Goal: Task Accomplishment & Management: Manage account settings

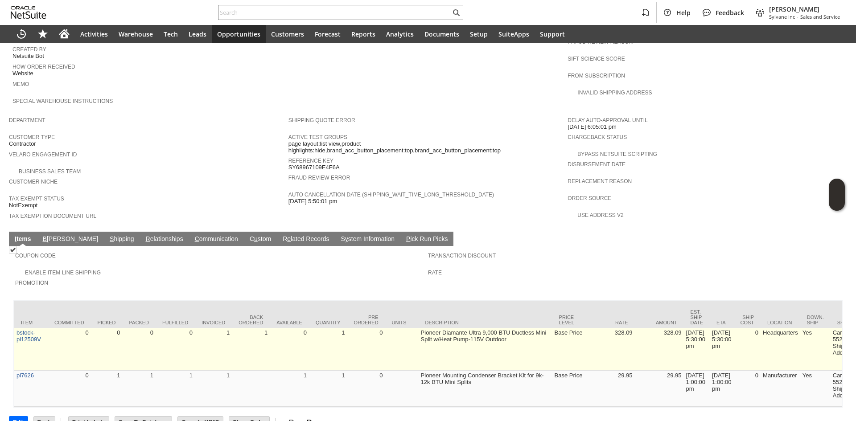
scroll to position [440, 0]
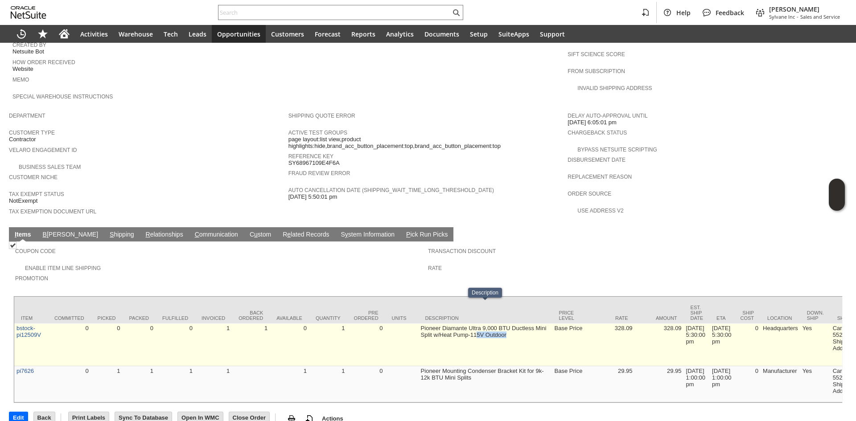
drag, startPoint x: 518, startPoint y: 331, endPoint x: 477, endPoint y: 329, distance: 40.6
click at [477, 329] on td "Pioneer Diamante Ultra 9,000 BTU Ductless Mini Split w/Heat Pump-115V Outdoor" at bounding box center [486, 345] width 134 height 43
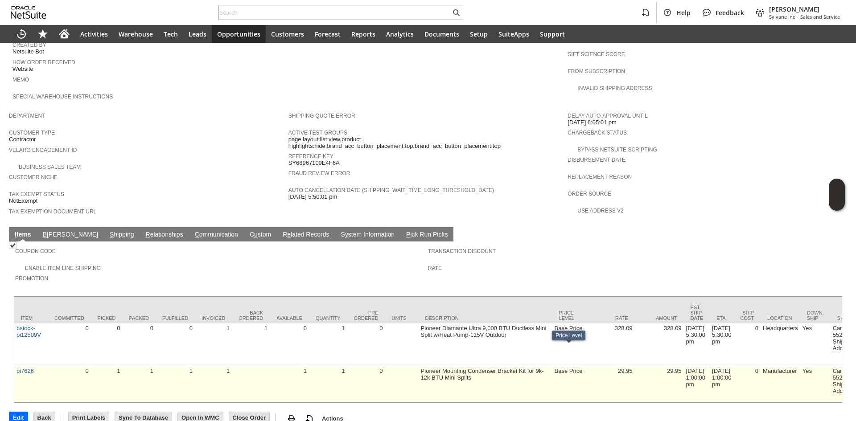
drag, startPoint x: 584, startPoint y: 371, endPoint x: 623, endPoint y: 366, distance: 39.7
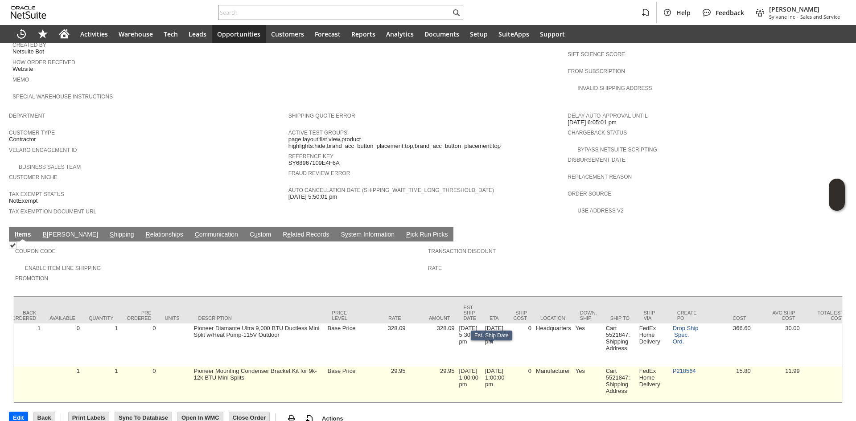
scroll to position [0, 228]
click at [692, 368] on link "P218564" at bounding box center [682, 371] width 23 height 7
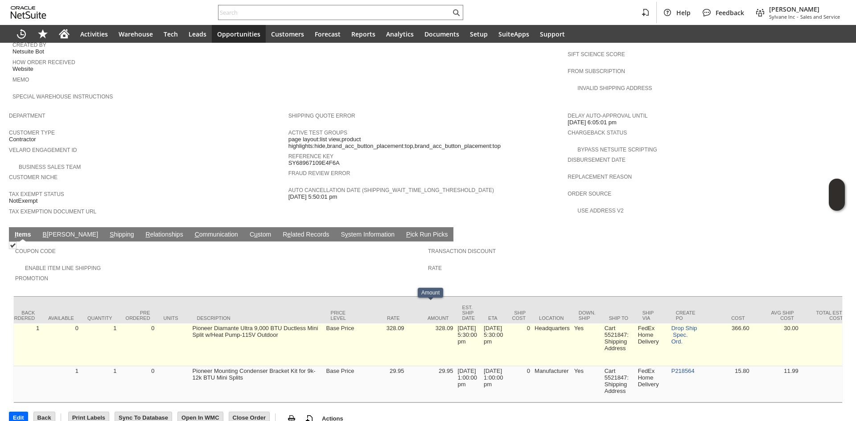
click at [449, 324] on td "328.09" at bounding box center [431, 345] width 49 height 43
drag, startPoint x: 448, startPoint y: 320, endPoint x: 461, endPoint y: 322, distance: 12.7
click at [461, 327] on td "8/11/2025 5:30:00 pm" at bounding box center [469, 345] width 26 height 43
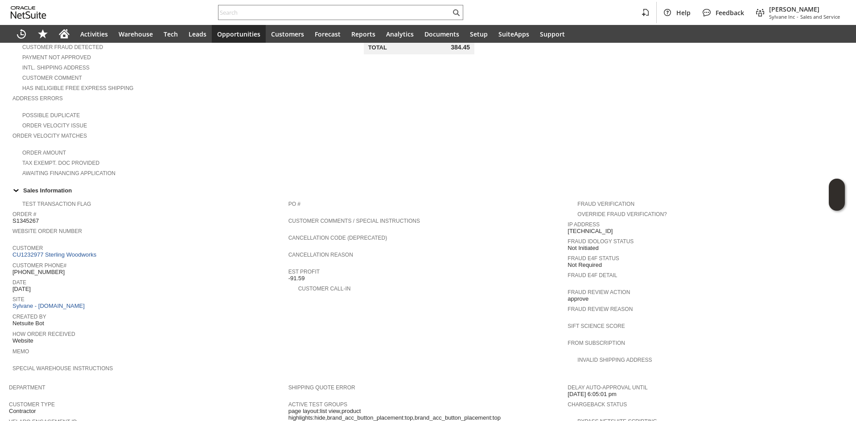
scroll to position [0, 0]
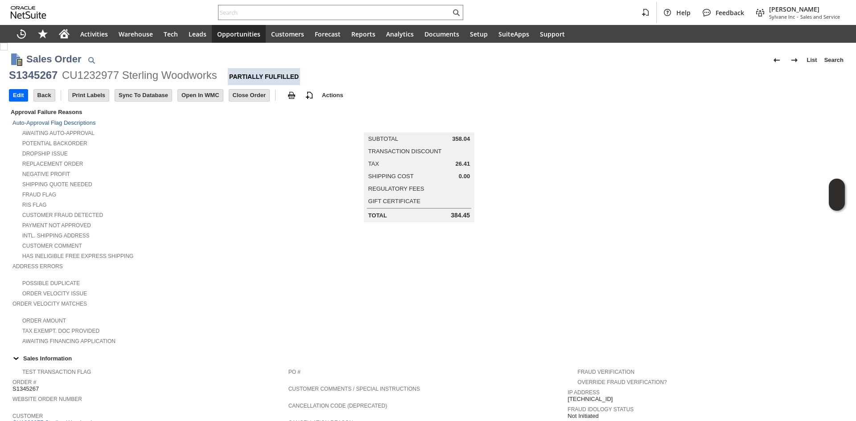
click at [45, 74] on div "S1345267" at bounding box center [33, 75] width 49 height 14
copy div "S1345267"
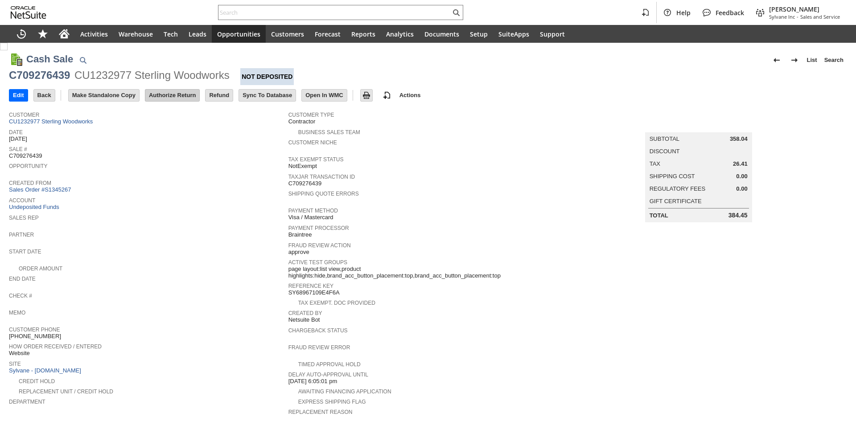
drag, startPoint x: 0, startPoint y: 0, endPoint x: 167, endPoint y: 98, distance: 193.4
click at [168, 92] on td "Authorize Return" at bounding box center [175, 95] width 60 height 16
click at [167, 98] on input "Authorize Return" at bounding box center [172, 96] width 54 height 12
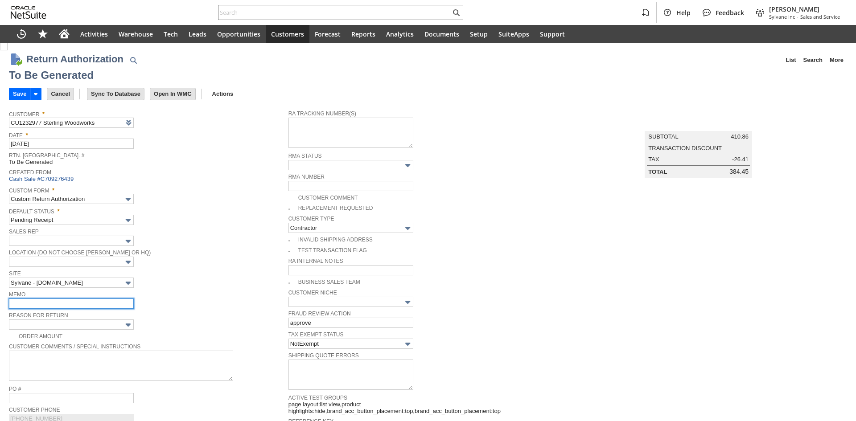
click at [65, 299] on input "text" at bounding box center [71, 304] width 125 height 10
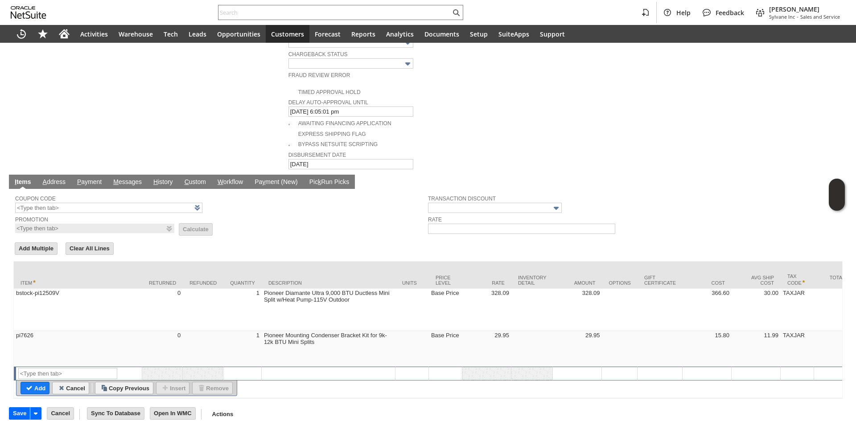
click at [65, 298] on td "bstock-pi12509V" at bounding box center [78, 310] width 128 height 42
type input "bstock-pi12509V"
type input "OK"
type input "Make Copy"
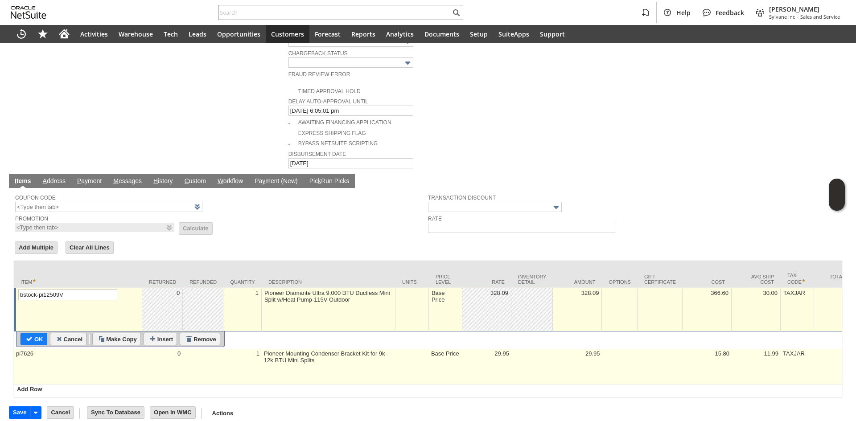
click at [84, 354] on td "pi7626" at bounding box center [78, 368] width 128 height 36
type input "pi7626"
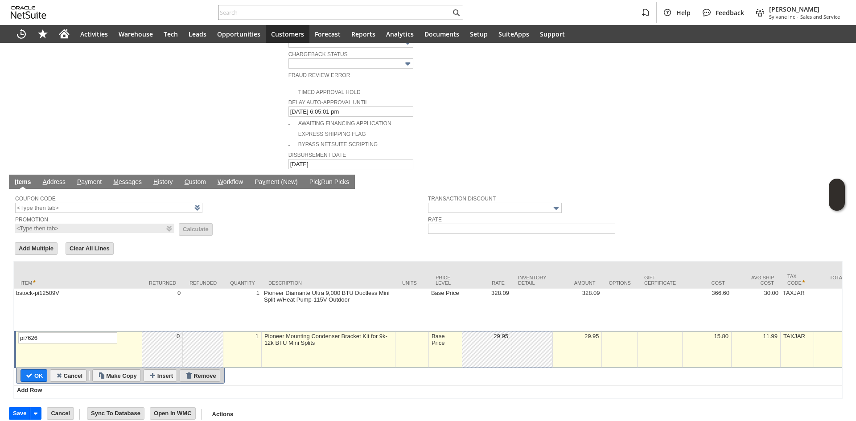
click at [197, 370] on input "Remove" at bounding box center [200, 376] width 40 height 12
type input "Add"
type input "Copy Previous"
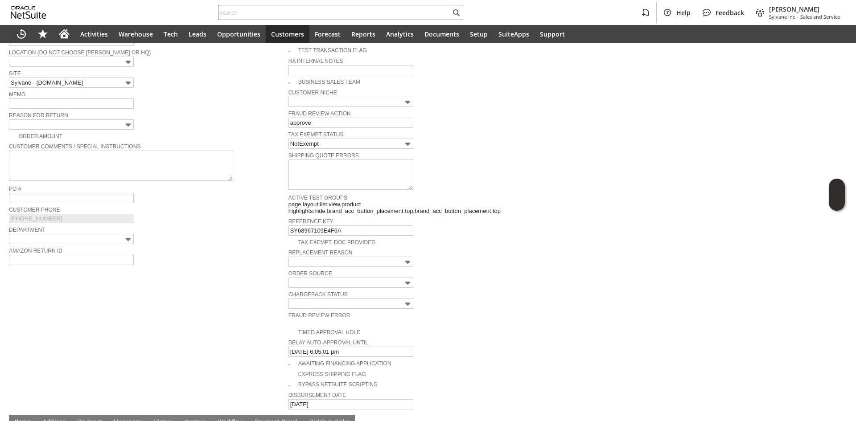
scroll to position [48, 0]
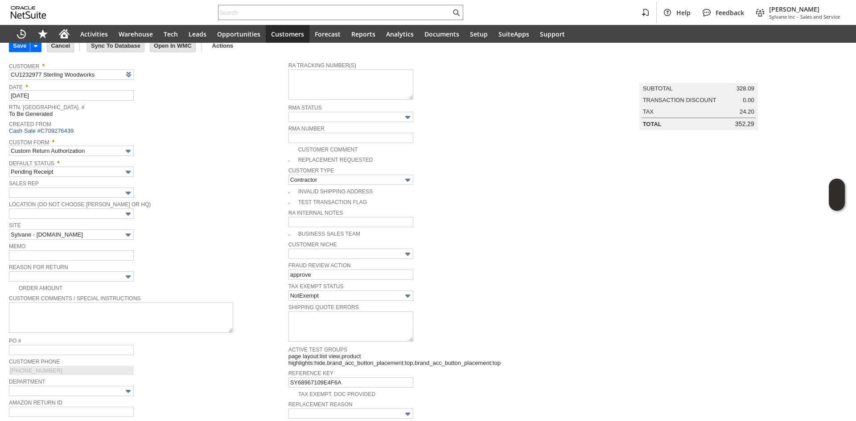
click at [86, 260] on td "Memo" at bounding box center [149, 251] width 280 height 21
click at [94, 256] on input "text" at bounding box center [71, 256] width 125 height 10
type input "univet was never shipped"
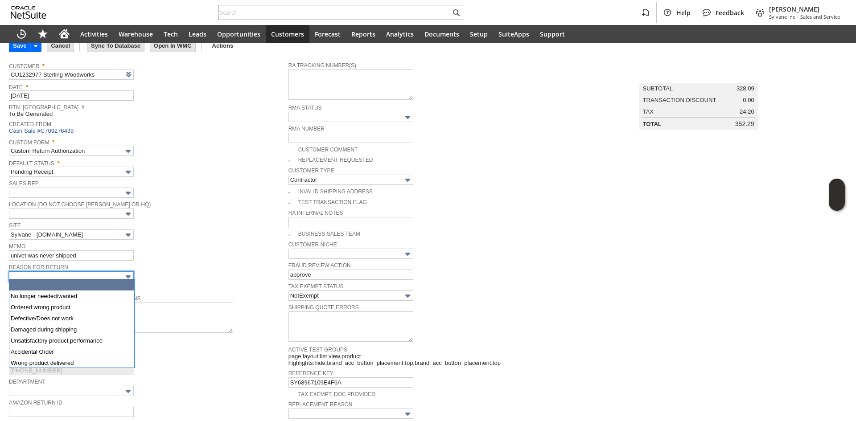
click at [91, 274] on input "text" at bounding box center [71, 276] width 125 height 10
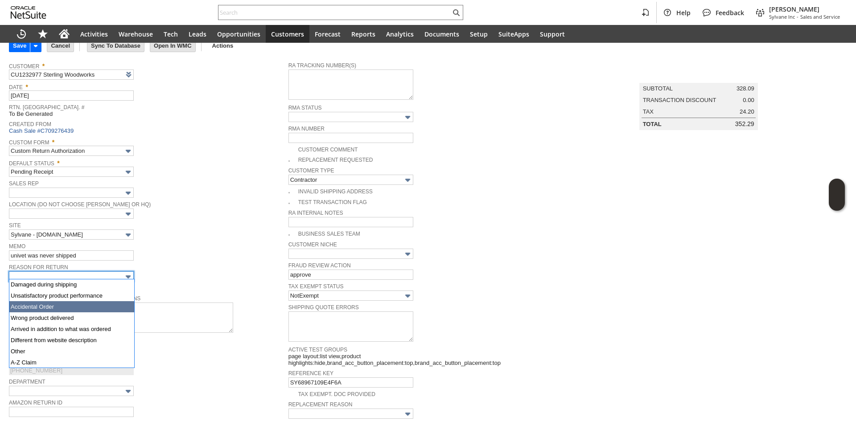
scroll to position [45, 0]
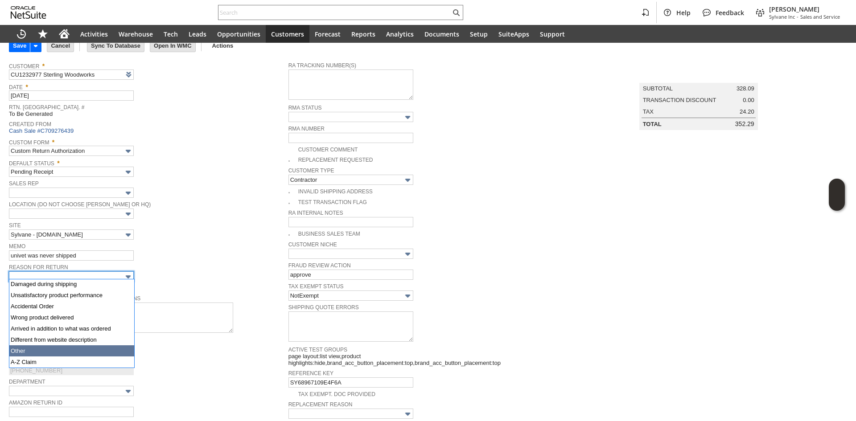
drag, startPoint x: 53, startPoint y: 362, endPoint x: 54, endPoint y: 351, distance: 10.8
type input "Other"
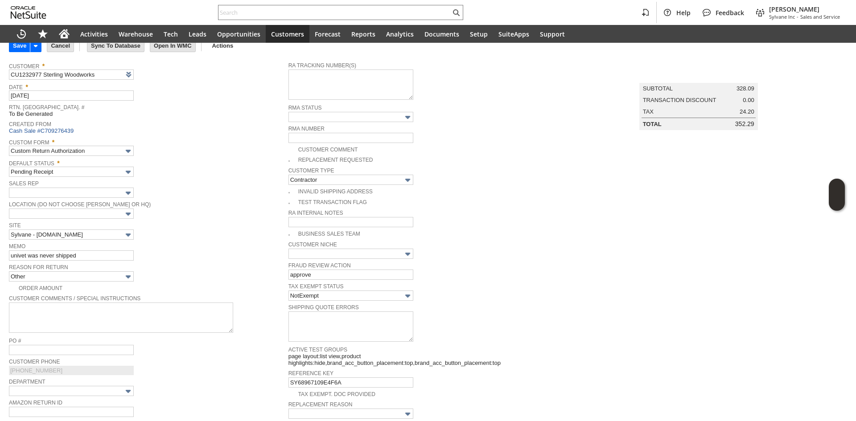
click at [187, 246] on span "Memo" at bounding box center [146, 246] width 275 height 10
click at [113, 253] on input "univet was never shipped" at bounding box center [71, 256] width 125 height 10
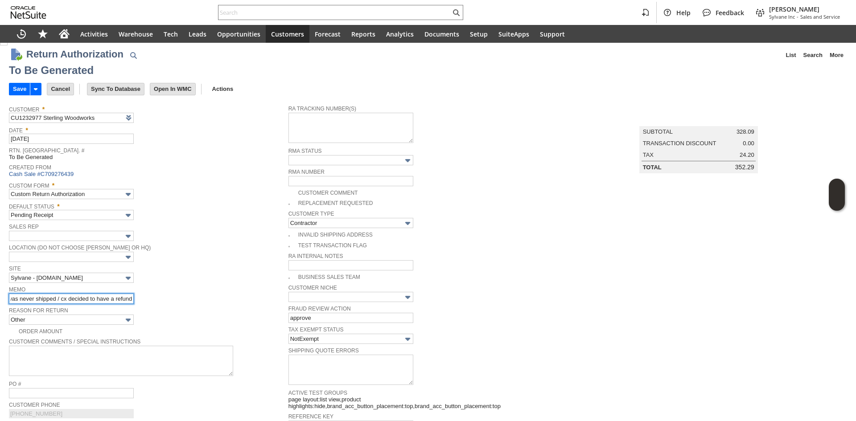
scroll to position [0, 0]
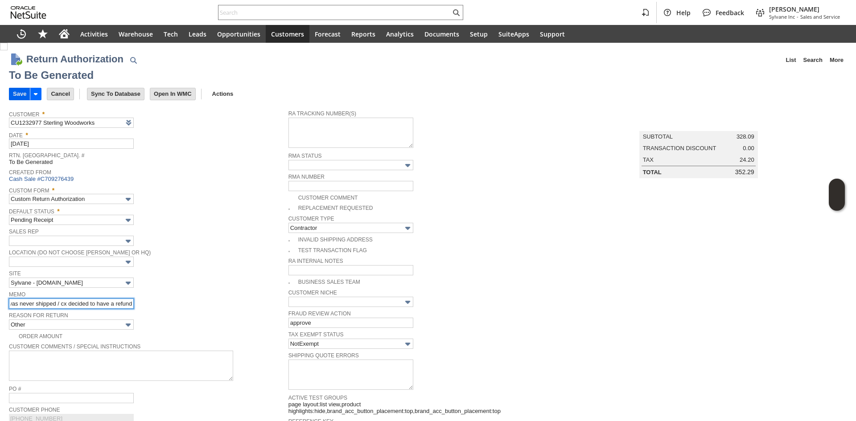
type input "univet was never shipped / cx decided to have a refund"
click at [16, 94] on input "Save" at bounding box center [19, 94] width 21 height 12
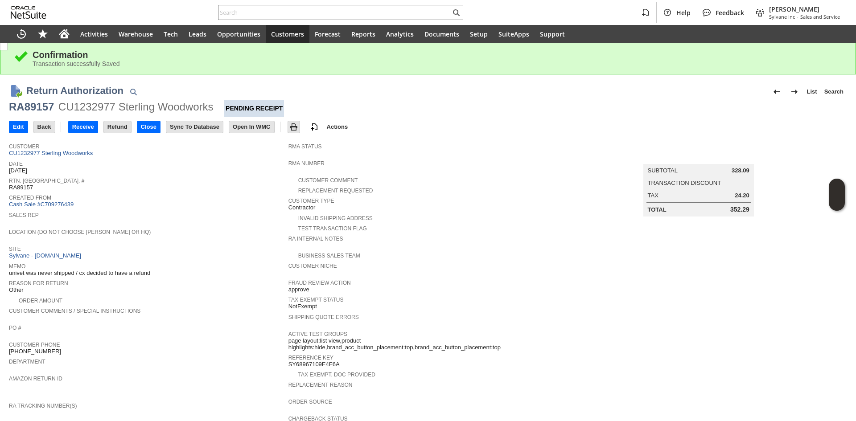
click at [43, 103] on div "RA89157" at bounding box center [31, 107] width 45 height 14
copy div "RA89157"
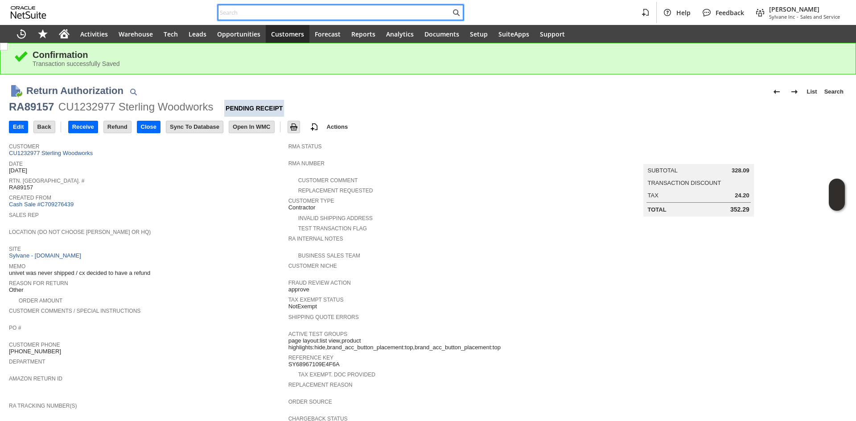
click at [287, 7] on input "text" at bounding box center [334, 12] width 232 height 11
paste input "S1347013"
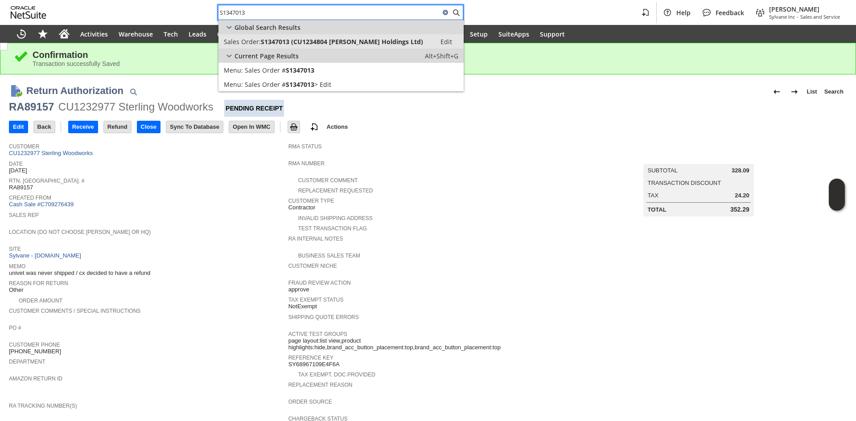
type input "S1347013"
click at [297, 41] on span "S1347013 (CU1234804 Morton Holdings Ltd)" at bounding box center [342, 41] width 162 height 8
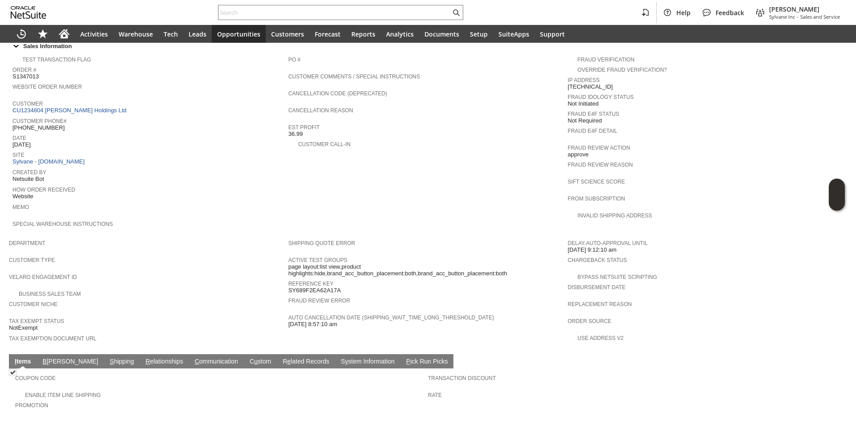
scroll to position [357, 0]
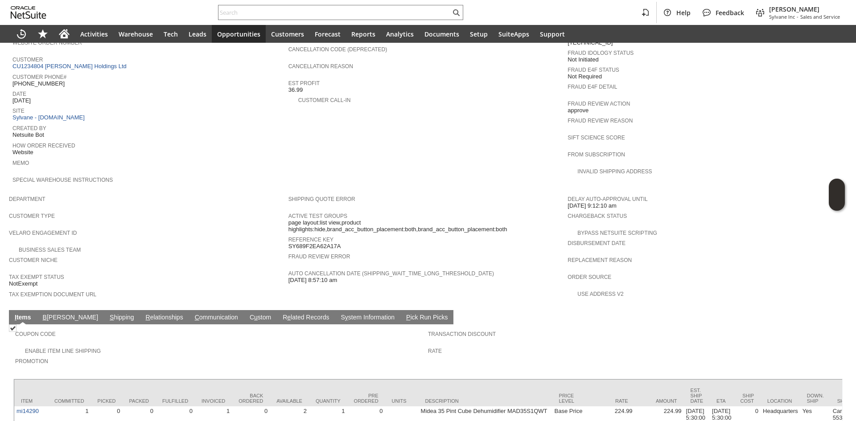
click at [81, 71] on span "Customer Phone#" at bounding box center [147, 75] width 271 height 9
click at [81, 63] on link "CU1234804 [PERSON_NAME] Holdings Ltd" at bounding box center [70, 66] width 116 height 7
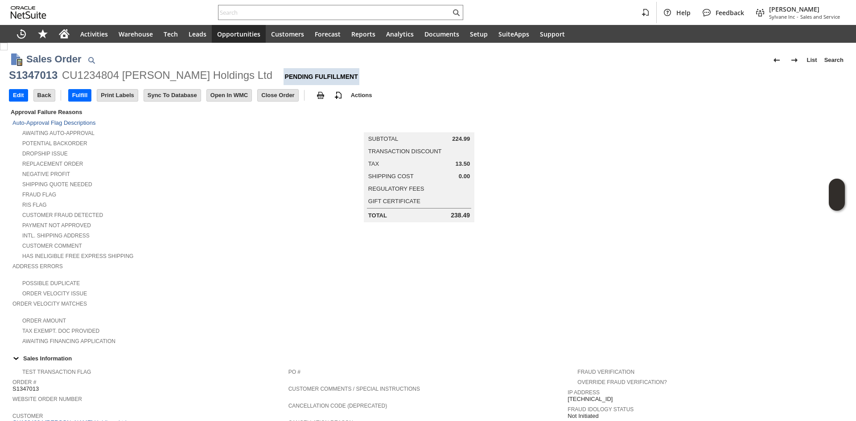
click at [16, 88] on td "Edit" at bounding box center [21, 95] width 25 height 16
click at [17, 91] on input "Edit" at bounding box center [18, 96] width 18 height 12
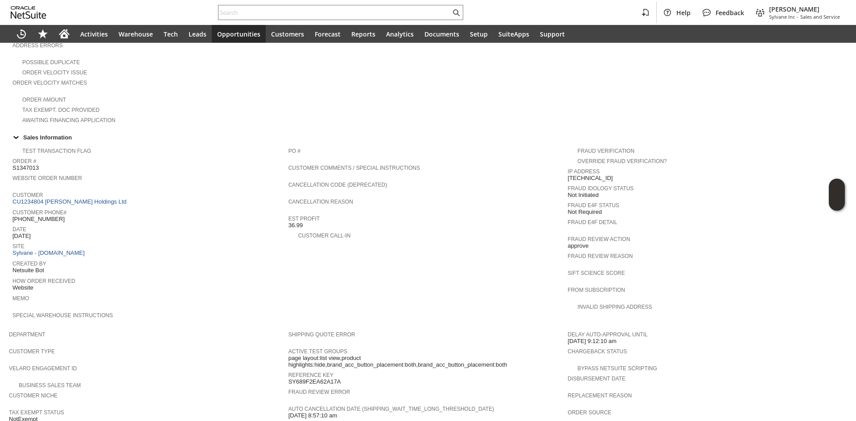
scroll to position [223, 0]
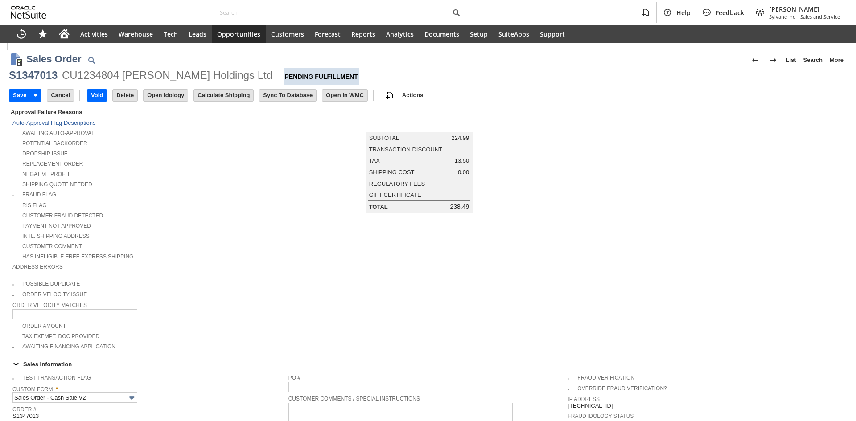
scroll to position [83, 0]
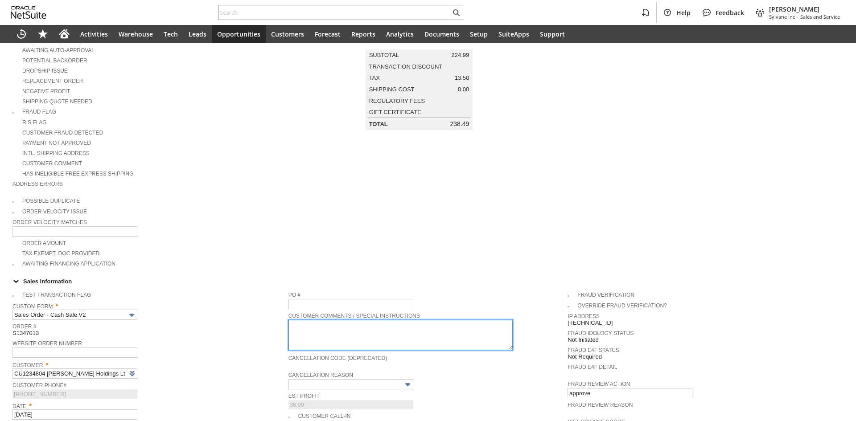
click at [341, 320] on textarea at bounding box center [400, 335] width 224 height 30
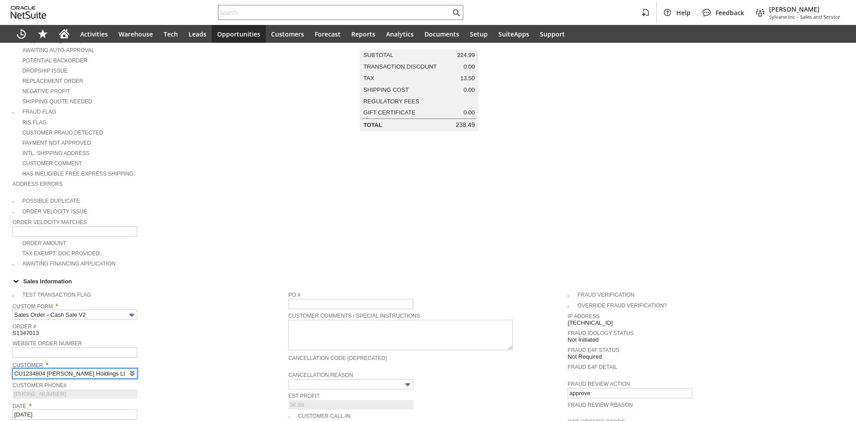
scroll to position [178, 0]
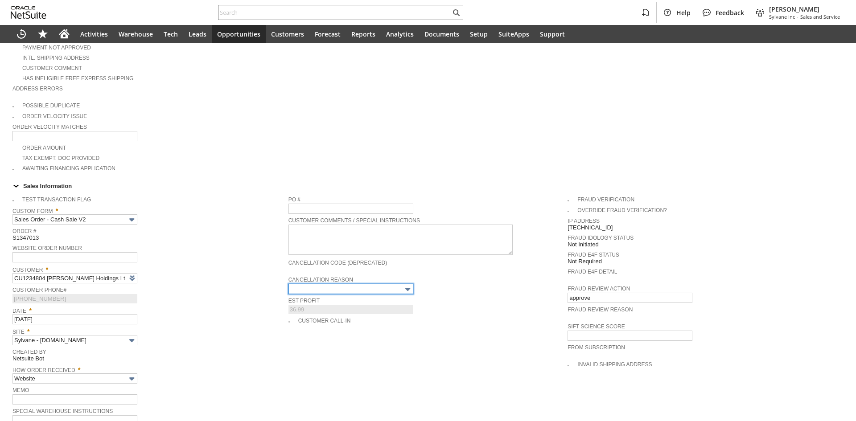
type input "Intelligent Recommendations ⁰"
click at [332, 284] on input "text" at bounding box center [350, 289] width 125 height 10
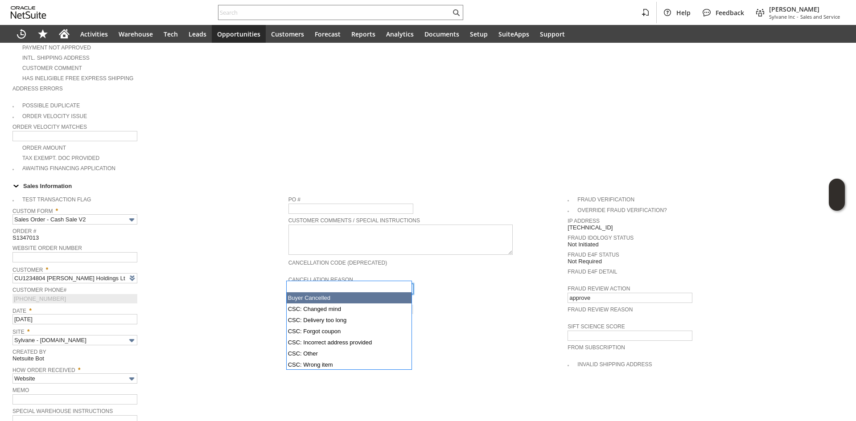
type input "Buyer Cancelled"
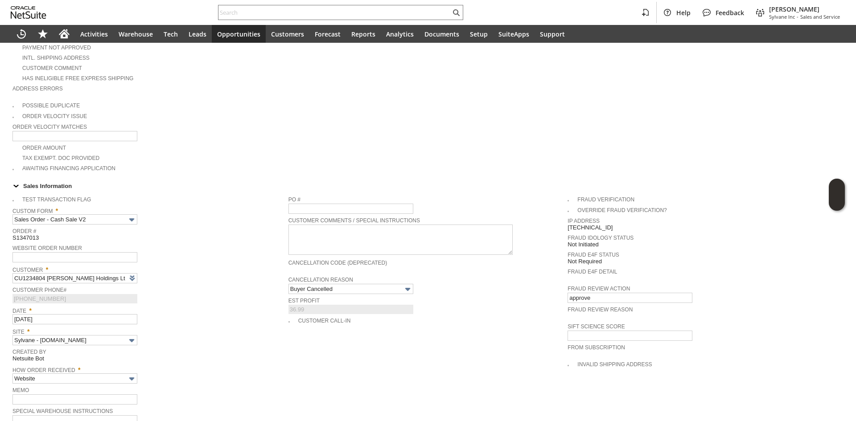
click at [234, 284] on div "Customer Phone# (410) 207-7684" at bounding box center [147, 293] width 271 height 19
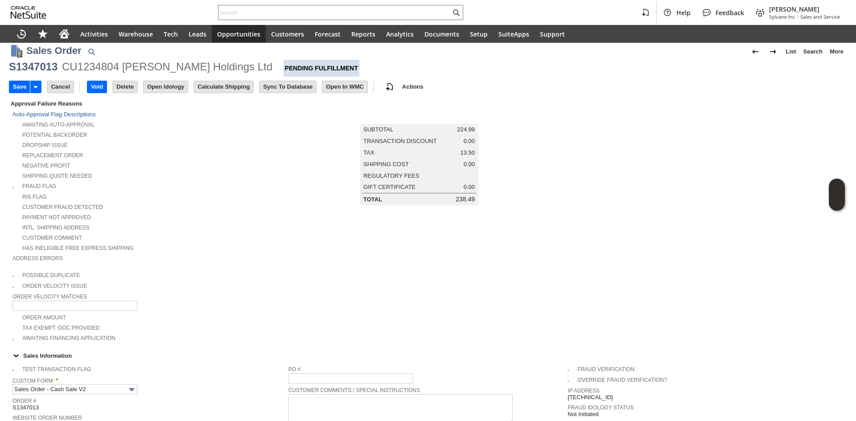
scroll to position [0, 0]
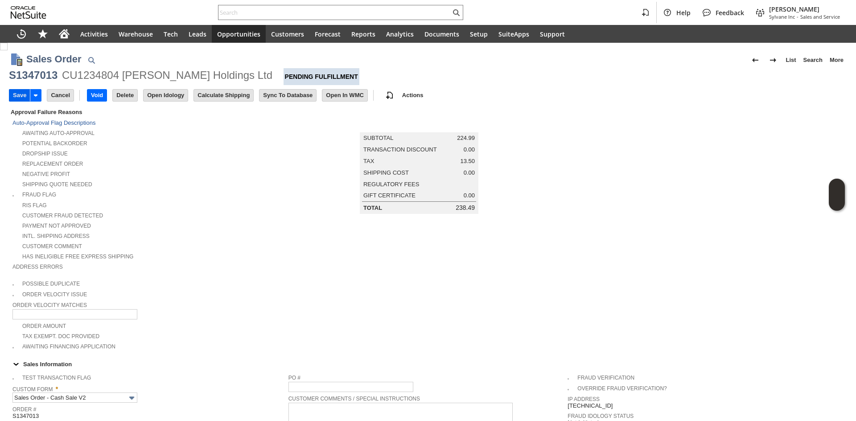
click at [20, 97] on input "Save" at bounding box center [19, 96] width 21 height 12
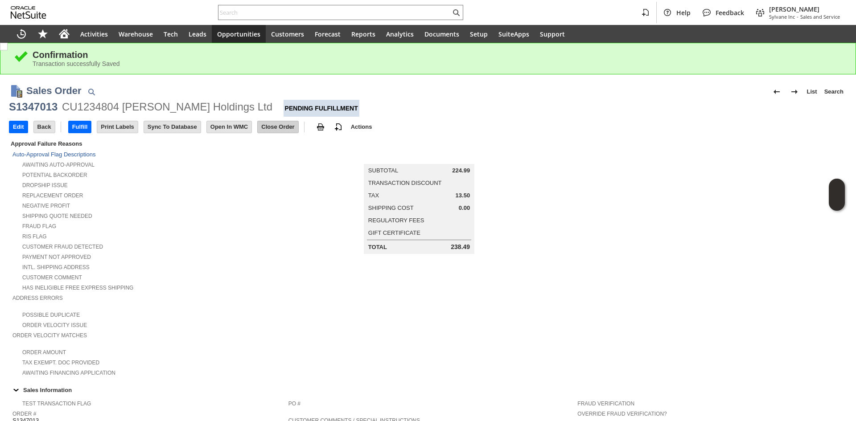
click at [272, 126] on input "Close Order" at bounding box center [278, 127] width 40 height 12
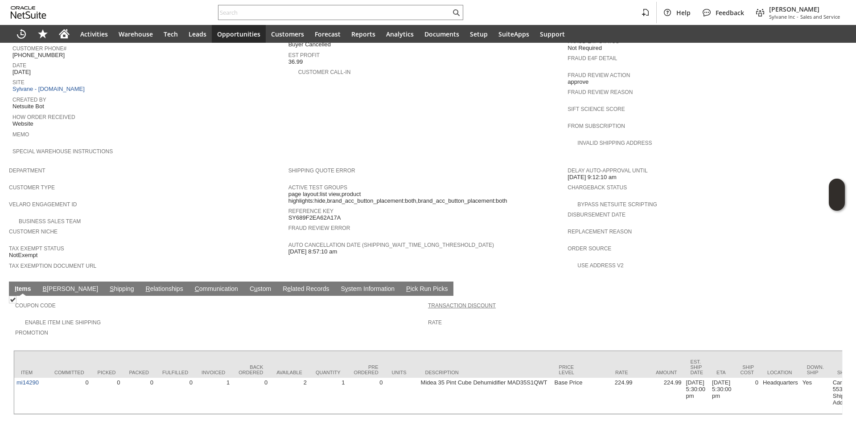
scroll to position [397, 0]
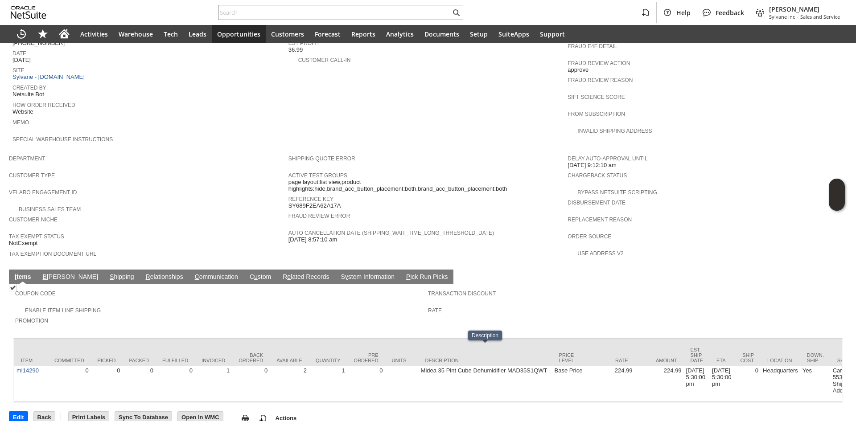
click at [456, 193] on span "Reference Key" at bounding box center [425, 197] width 275 height 9
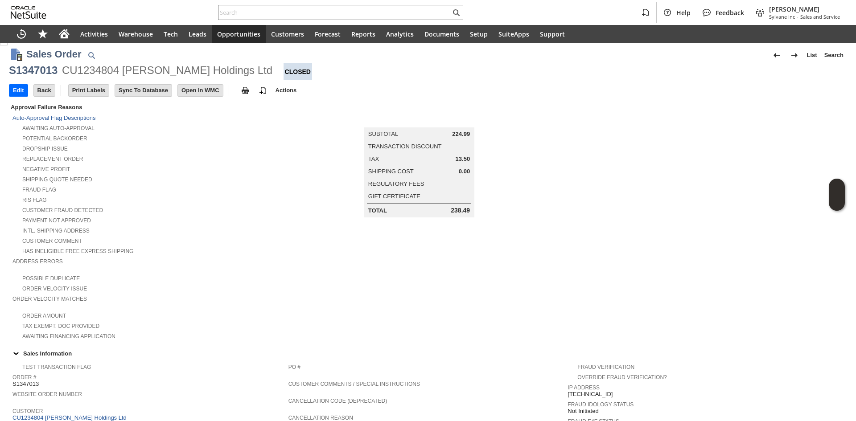
scroll to position [0, 0]
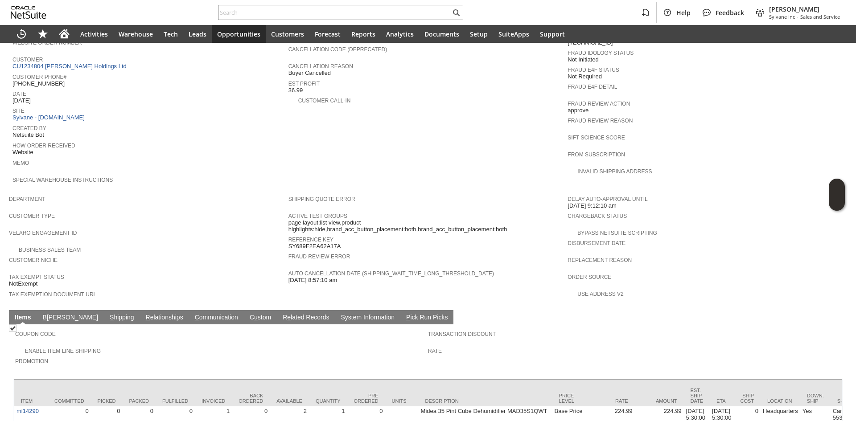
click at [58, 314] on link "B illing" at bounding box center [71, 318] width 60 height 8
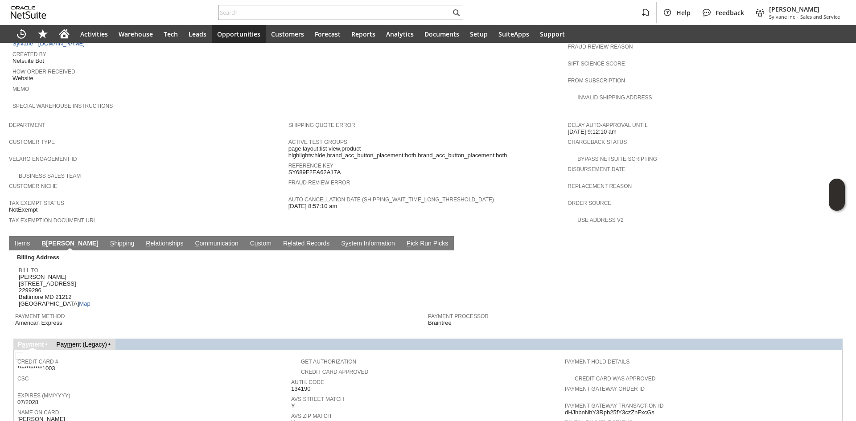
scroll to position [446, 0]
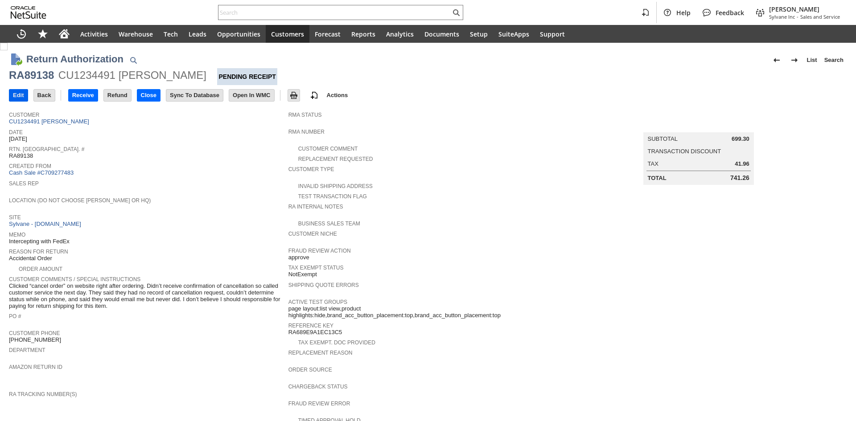
click at [19, 98] on input "Edit" at bounding box center [18, 96] width 18 height 12
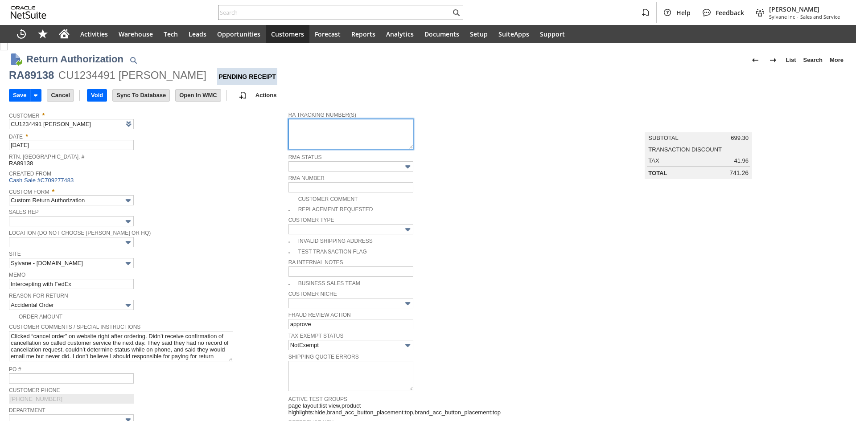
click at [332, 130] on textarea at bounding box center [350, 134] width 125 height 30
type input "Add"
type input "Copy Previous"
paste textarea "5103804613"
type textarea "5103804613"
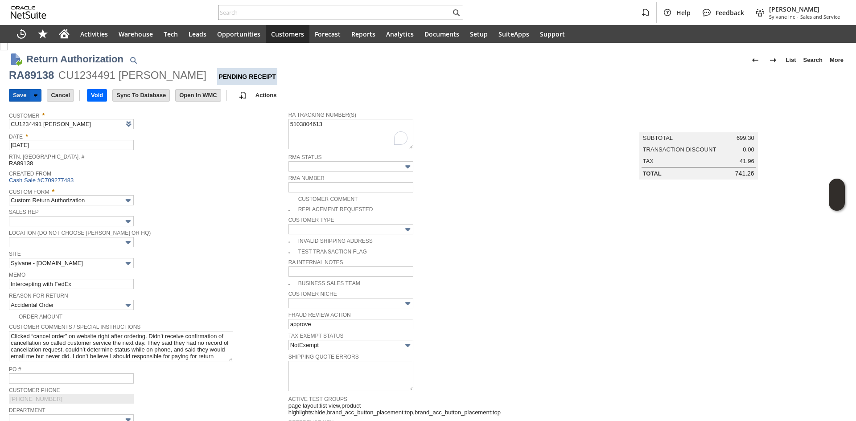
click at [12, 98] on input "Save" at bounding box center [19, 96] width 21 height 12
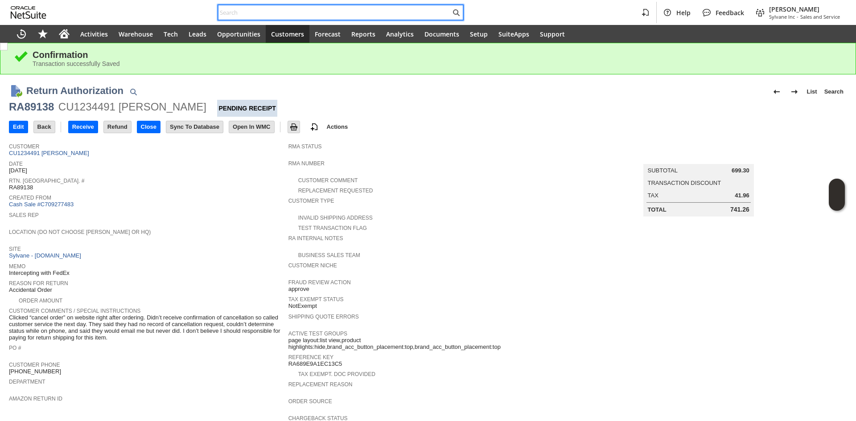
paste input "903982"
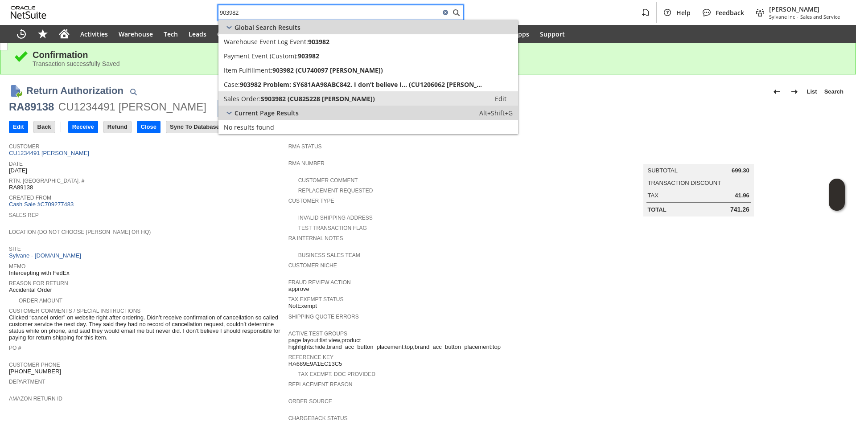
type input "903982"
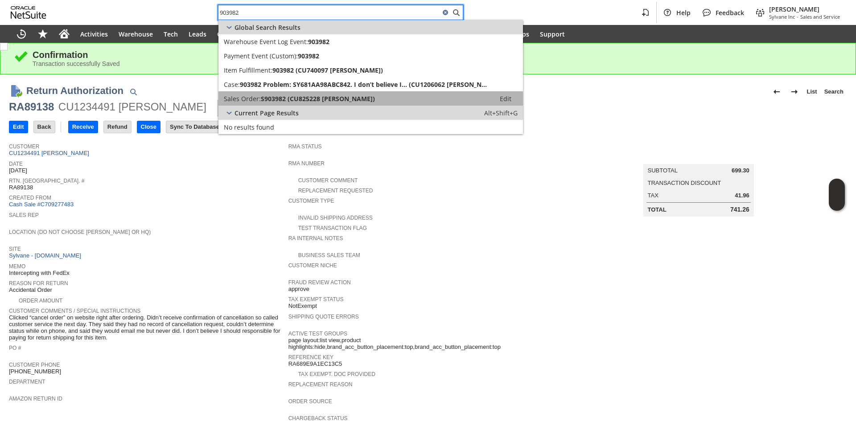
click at [286, 93] on link "Sales Order: S903982 (CU825228 [PERSON_NAME]) Edit" at bounding box center [370, 98] width 304 height 14
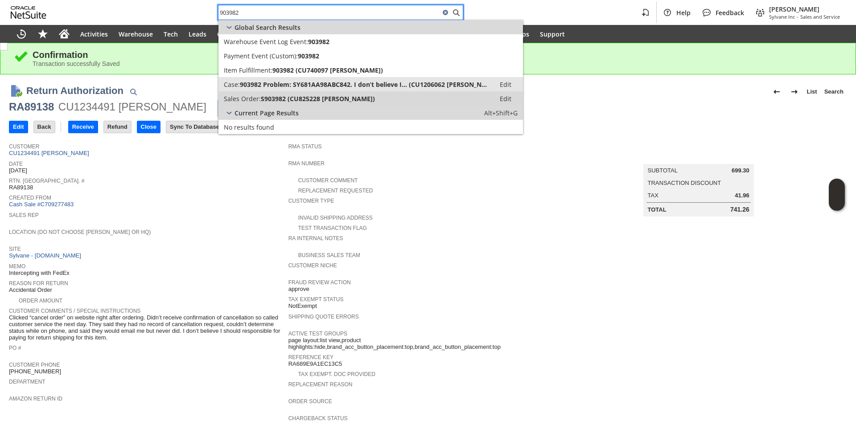
click at [293, 80] on span "903982 Problem: SY681AA98ABC842. I don’t believe I... (CU1206062 [PERSON_NAME])" at bounding box center [365, 84] width 250 height 8
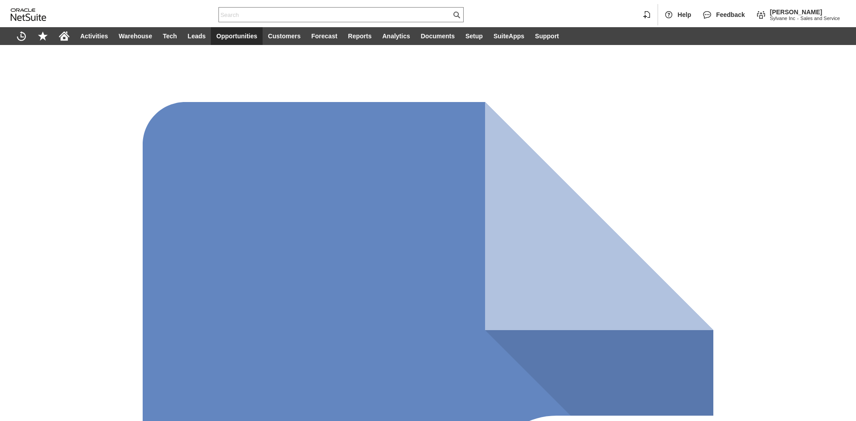
scroll to position [0, 438]
drag, startPoint x: 361, startPoint y: 334, endPoint x: 255, endPoint y: 325, distance: 106.5
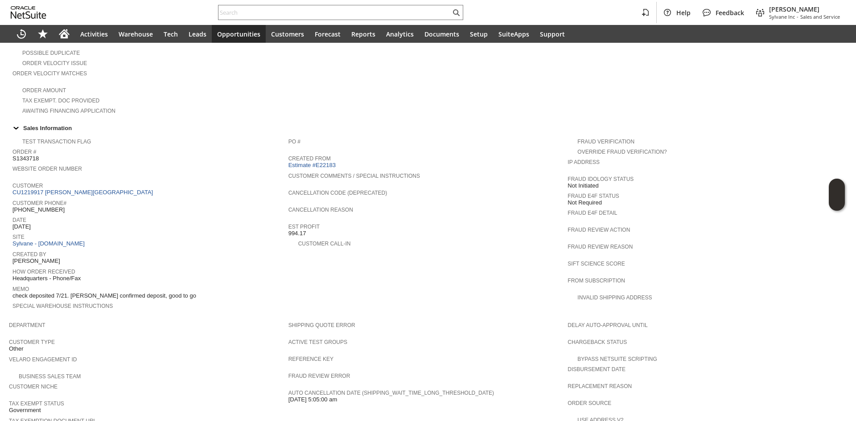
scroll to position [357, 0]
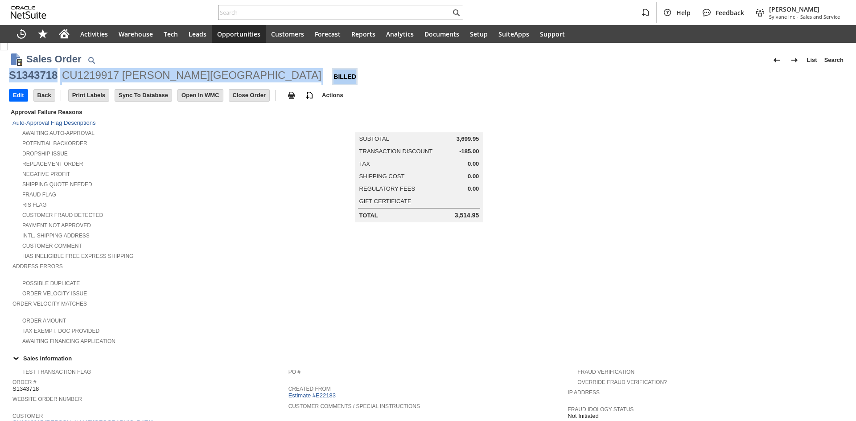
click at [45, 75] on div "S1343718" at bounding box center [33, 75] width 49 height 14
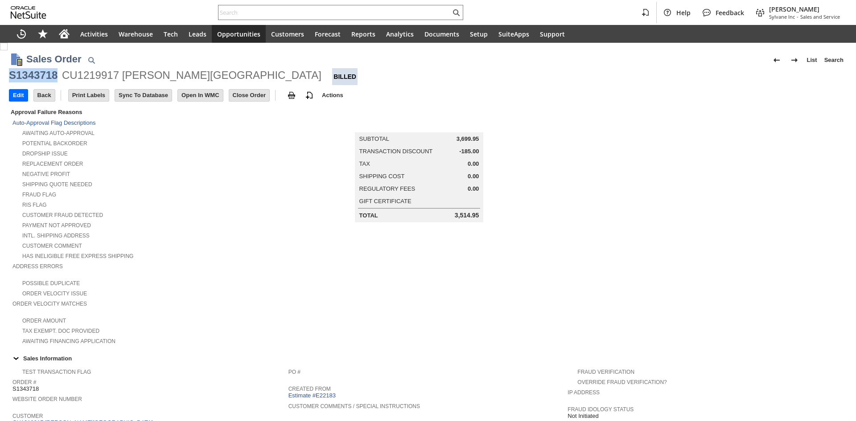
click at [45, 75] on div "S1343718" at bounding box center [33, 75] width 49 height 14
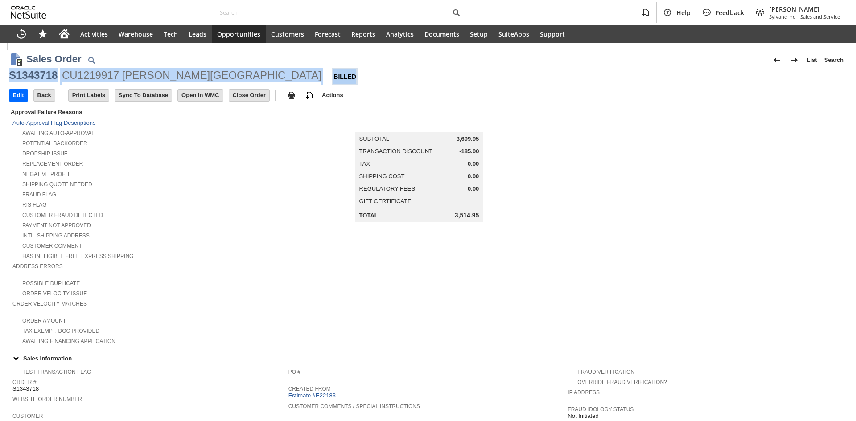
click at [45, 75] on div "S1343718" at bounding box center [33, 75] width 49 height 14
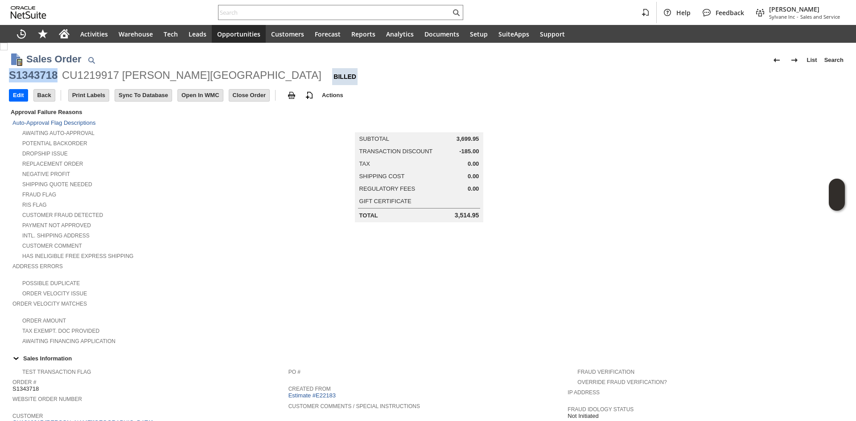
click at [45, 75] on div "S1343718" at bounding box center [33, 75] width 49 height 14
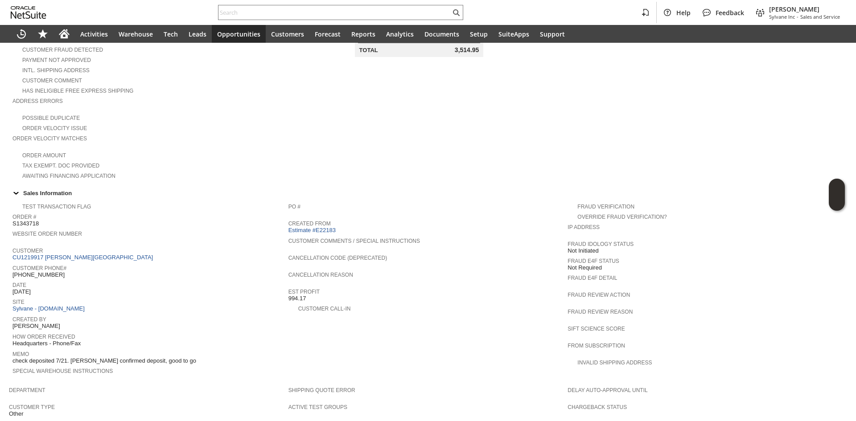
scroll to position [178, 0]
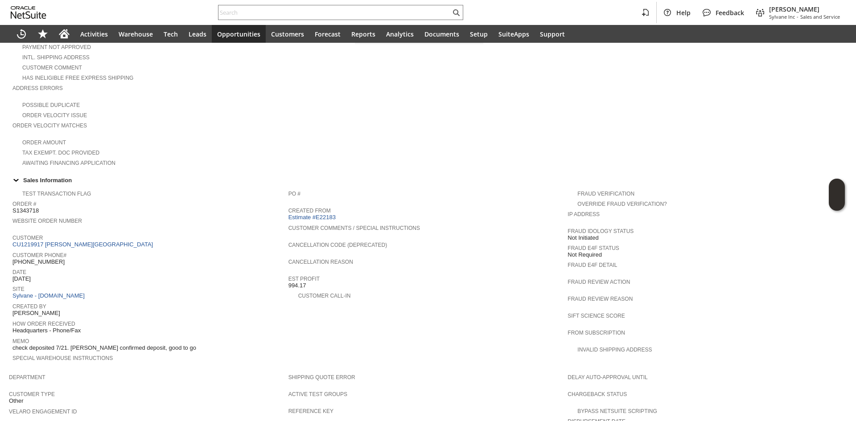
click at [297, 282] on span "994.17" at bounding box center [297, 285] width 18 height 7
copy tbody "994.17"
click at [297, 282] on span "994.17" at bounding box center [297, 285] width 18 height 7
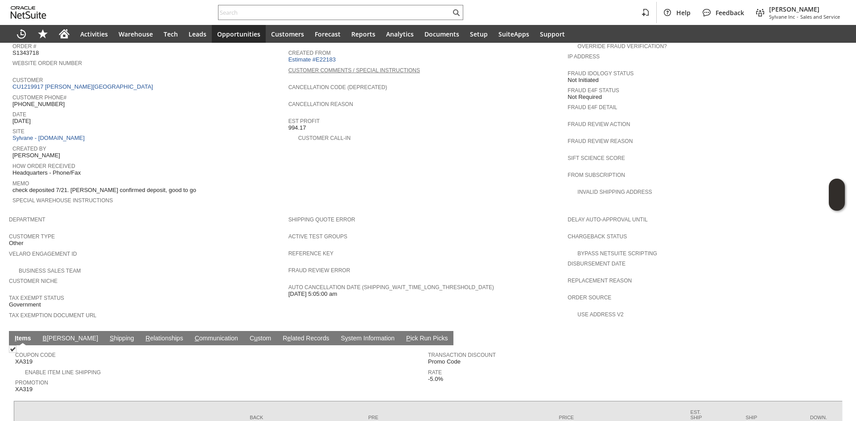
scroll to position [357, 0]
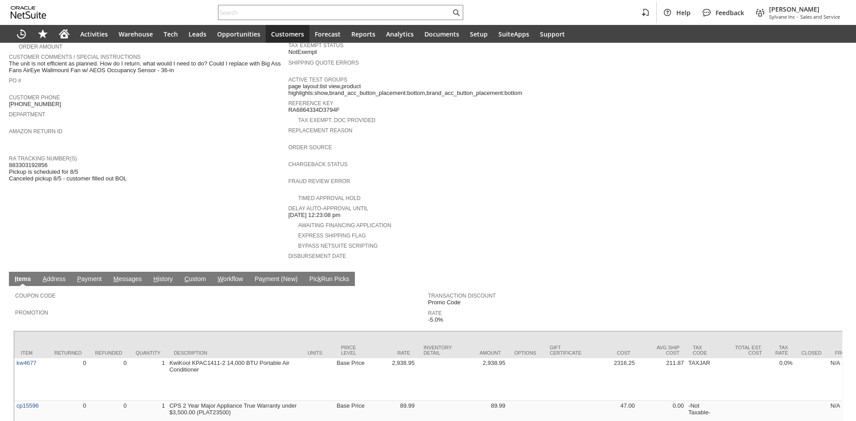
scroll to position [223, 0]
click at [28, 155] on link "RA Tracking Number(s)" at bounding box center [43, 158] width 68 height 6
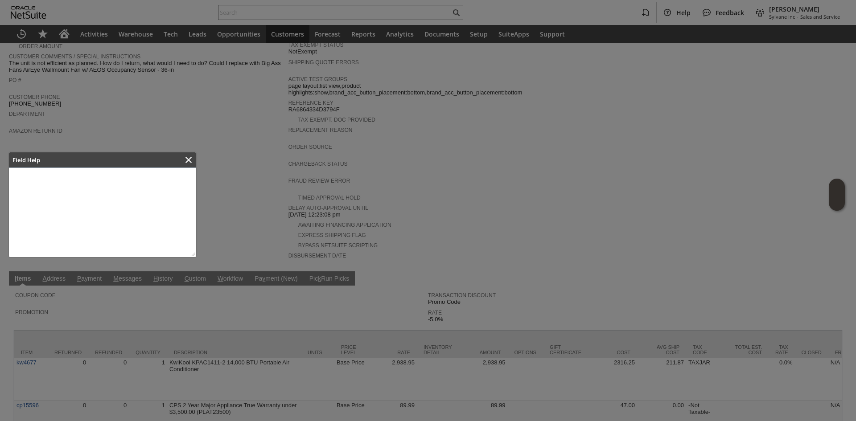
click at [28, 150] on div at bounding box center [428, 210] width 856 height 421
click at [186, 157] on icon "Close" at bounding box center [188, 160] width 6 height 6
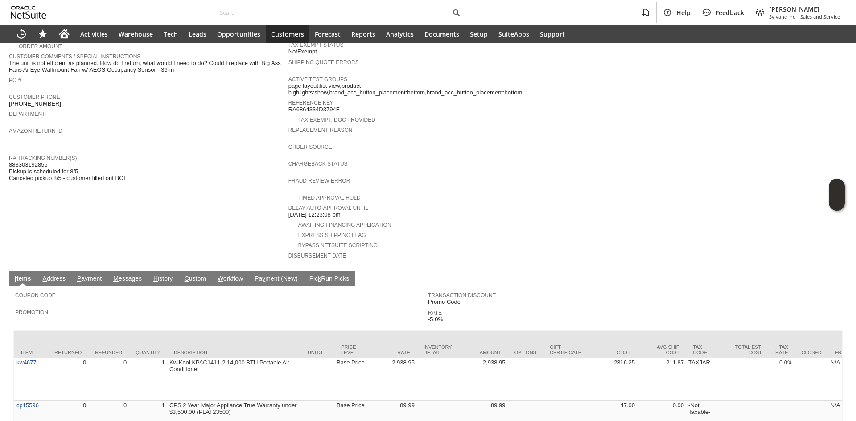
click at [45, 161] on span "883303192856 Pickup is scheduled for 8/5 Canceled pickup 8/5 - customer filled …" at bounding box center [68, 171] width 118 height 21
copy span "883303192856"
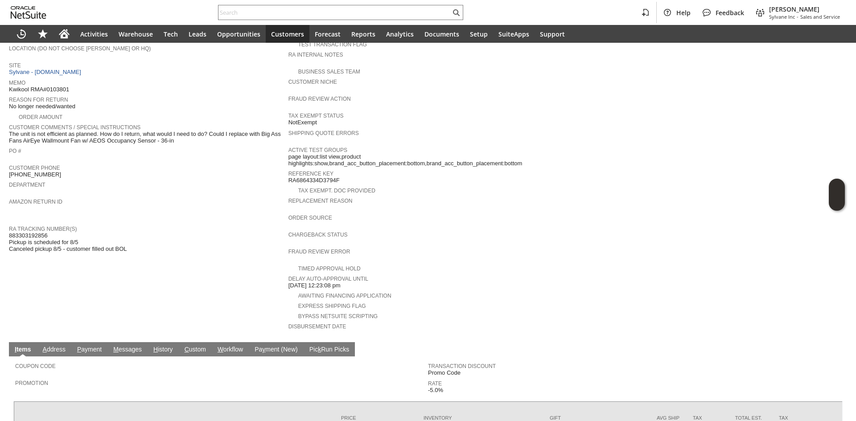
scroll to position [110, 0]
